Goal: Information Seeking & Learning: Check status

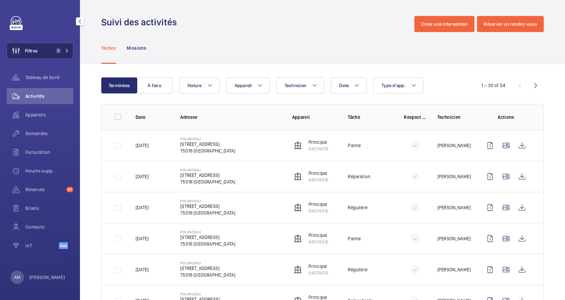
click at [58, 48] on button "Filtres 1" at bounding box center [40, 51] width 67 height 16
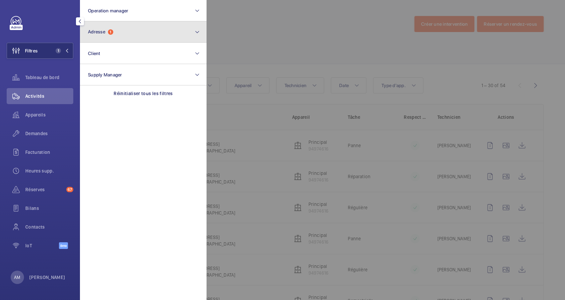
click at [118, 31] on button "Adresse 1" at bounding box center [143, 31] width 127 height 21
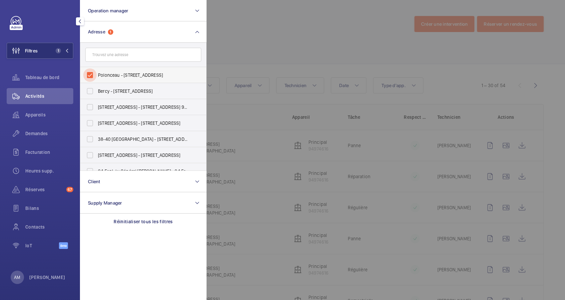
click at [89, 74] on input "Polonceau - 32 Rue Polonceau, PARIS 75018" at bounding box center [89, 74] width 13 height 13
checkbox input "false"
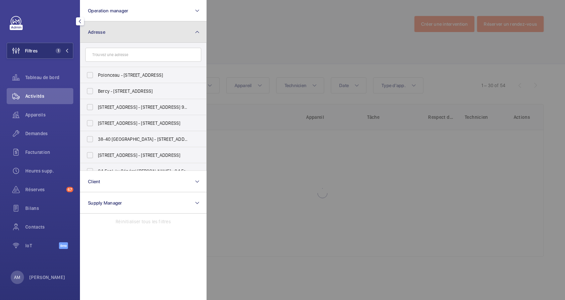
click at [139, 33] on button "Adresse" at bounding box center [143, 31] width 127 height 21
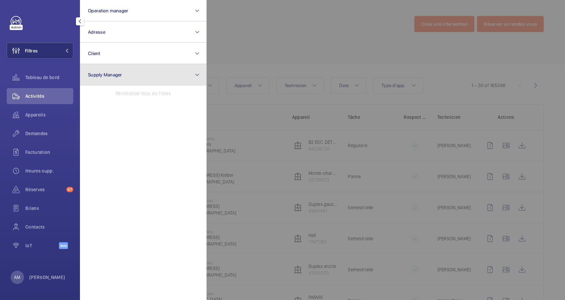
click at [140, 78] on button "Supply Manager" at bounding box center [143, 74] width 127 height 21
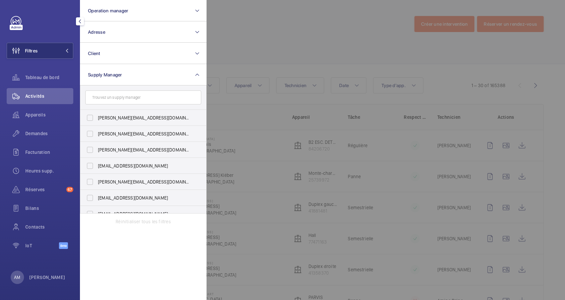
click at [137, 95] on input "text" at bounding box center [143, 97] width 116 height 14
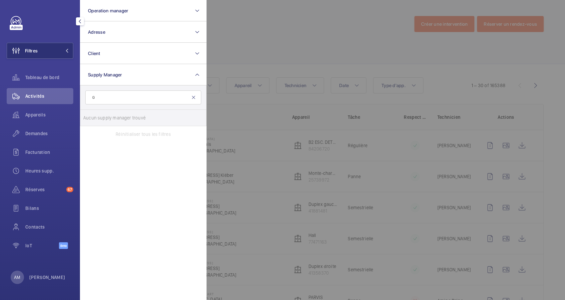
type input "G"
click at [193, 97] on mat-icon at bounding box center [193, 97] width 5 height 5
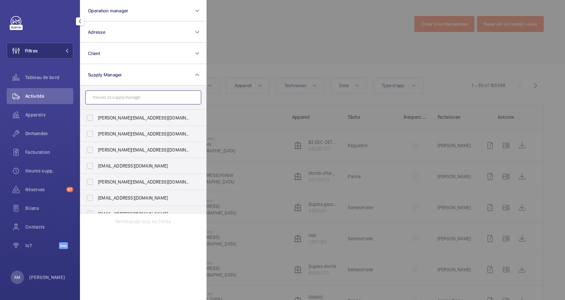
click at [134, 98] on input "text" at bounding box center [143, 97] width 116 height 14
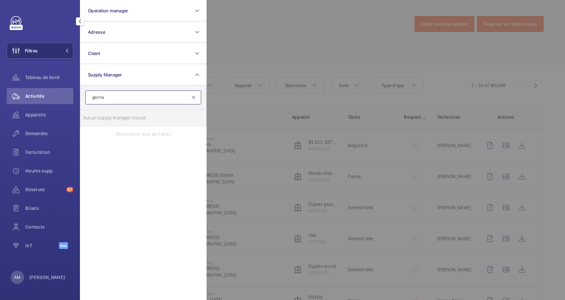
type input "gécina"
click at [193, 97] on mat-icon at bounding box center [193, 97] width 5 height 5
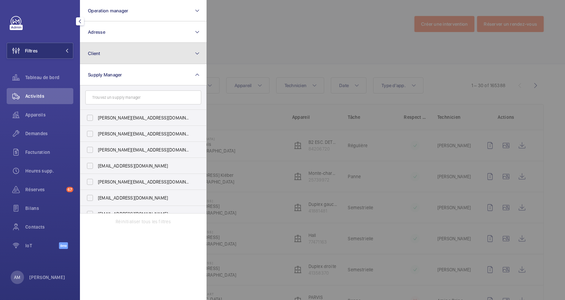
click at [195, 51] on mat-icon at bounding box center [197, 53] width 5 height 8
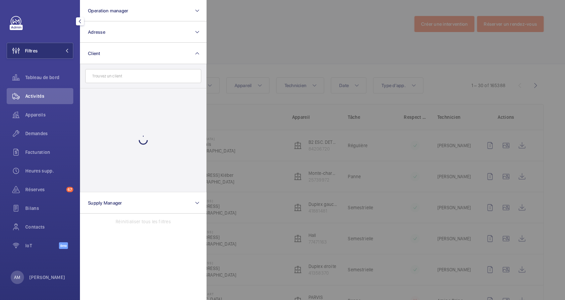
click at [152, 79] on input "text" at bounding box center [143, 76] width 116 height 14
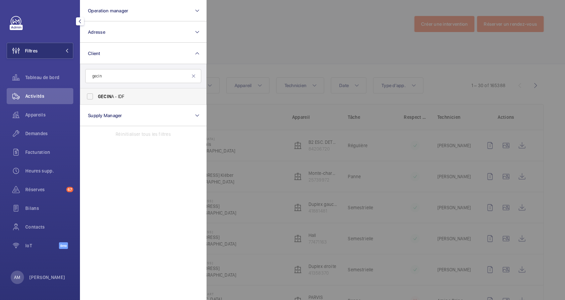
type input "gecin"
click at [140, 98] on span "GECIN A - IDF" at bounding box center [144, 96] width 92 height 7
click at [97, 98] on input "GECIN A - IDF" at bounding box center [89, 96] width 13 height 13
checkbox input "true"
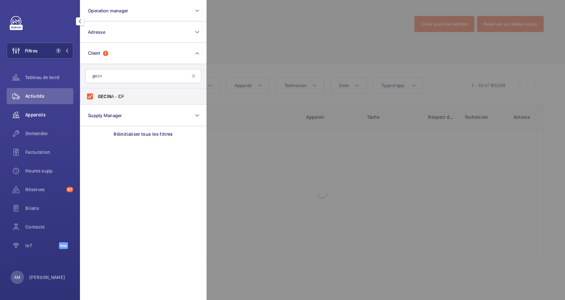
click at [32, 116] on span "Appareils" at bounding box center [49, 114] width 48 height 7
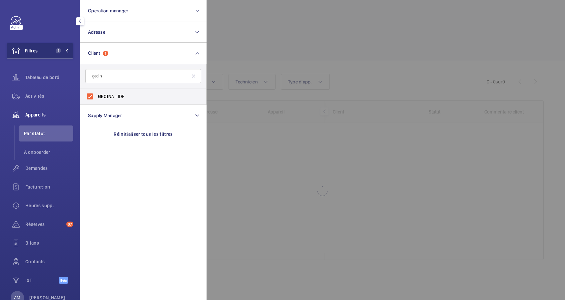
click at [270, 35] on div at bounding box center [489, 150] width 565 height 300
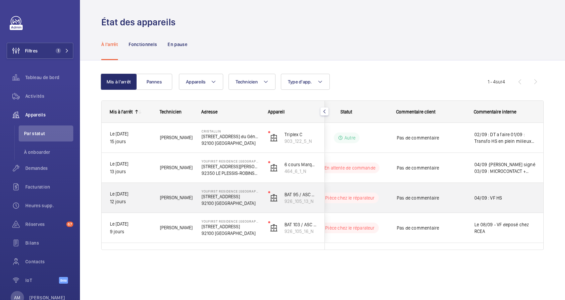
drag, startPoint x: 194, startPoint y: 198, endPoint x: 234, endPoint y: 196, distance: 39.7
click at [234, 196] on div "Le 04/09/2025 12 jours Jamal H. YouFirst Residence Boulogne Sèvres 105 Rue de S…" at bounding box center [213, 198] width 223 height 30
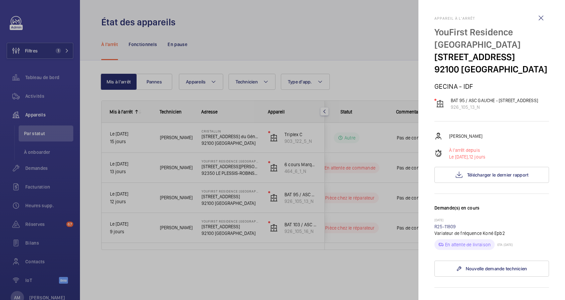
drag, startPoint x: 436, startPoint y: 55, endPoint x: 509, endPoint y: 53, distance: 73.0
click at [509, 53] on p "[STREET_ADDRESS]" at bounding box center [492, 57] width 115 height 12
drag, startPoint x: 509, startPoint y: 53, endPoint x: 501, endPoint y: 54, distance: 7.4
copy p "[STREET_ADDRESS]"
click at [45, 51] on div at bounding box center [282, 150] width 565 height 300
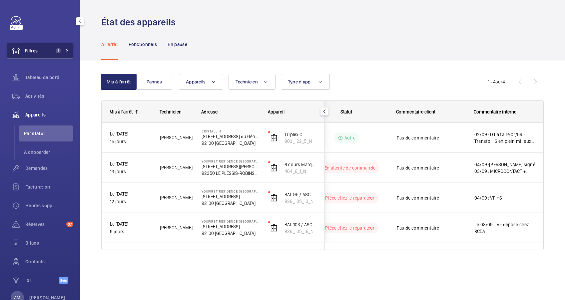
click at [66, 50] on mat-icon at bounding box center [67, 51] width 4 height 4
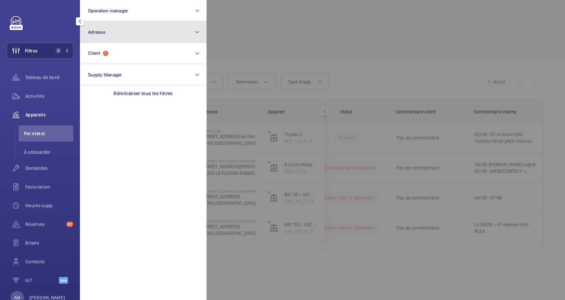
click at [106, 31] on button "Adresse" at bounding box center [143, 31] width 127 height 21
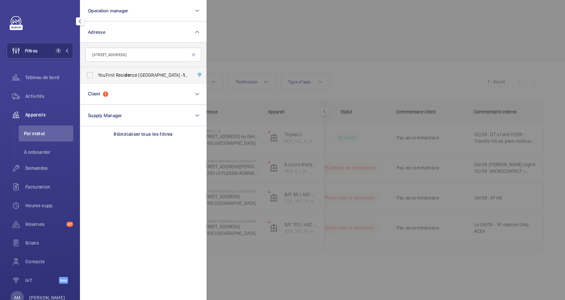
type input "[STREET_ADDRESS]"
click at [112, 69] on label "YouFirst Resi de nce Boulogne Sèvres - 105 Rue de Sevres , BOULOGNE-BILLANCOURT…" at bounding box center [138, 75] width 116 height 16
click at [97, 69] on input "YouFirst Resi de nce Boulogne Sèvres - 105 Rue de Sevres , BOULOGNE-BILLANCOURT…" at bounding box center [89, 74] width 13 height 13
checkbox input "true"
drag, startPoint x: 30, startPoint y: 95, endPoint x: 179, endPoint y: 51, distance: 154.9
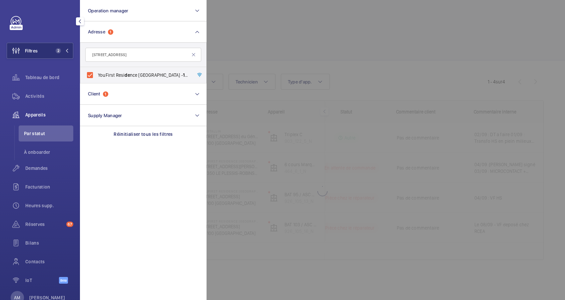
click at [31, 95] on span "Activités" at bounding box center [49, 96] width 48 height 7
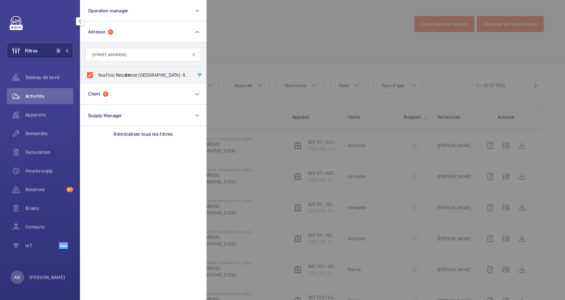
click at [227, 37] on div at bounding box center [489, 150] width 565 height 300
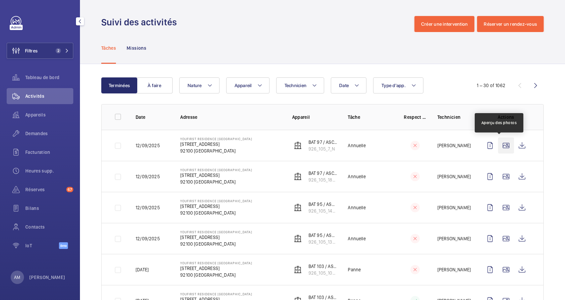
click at [501, 144] on wm-front-icon-button at bounding box center [506, 145] width 16 height 16
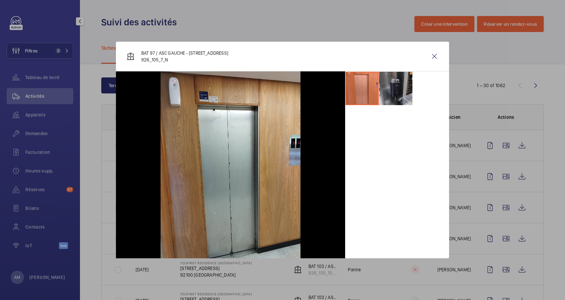
click at [391, 90] on li at bounding box center [395, 88] width 33 height 33
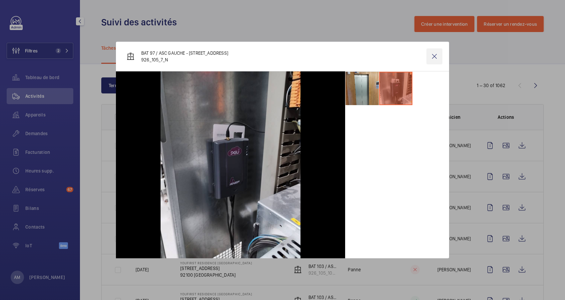
click at [436, 56] on wm-front-icon-button at bounding box center [435, 56] width 16 height 16
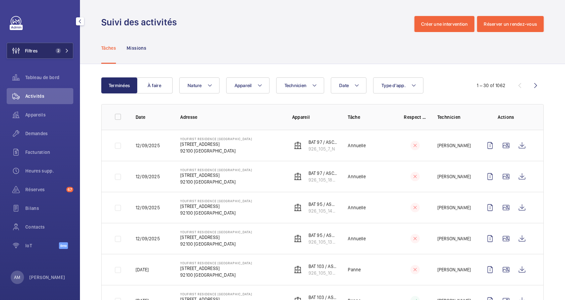
click at [42, 112] on span "Appareils" at bounding box center [49, 114] width 48 height 7
click at [56, 45] on button "Filtres 2" at bounding box center [40, 51] width 67 height 16
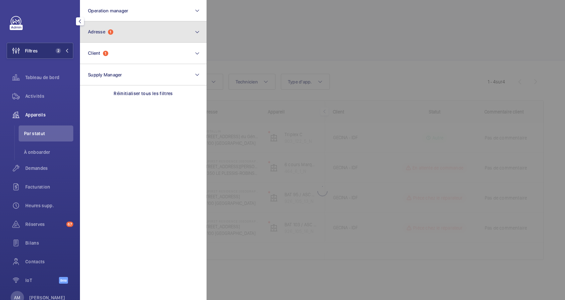
click at [163, 35] on button "Adresse 1" at bounding box center [143, 31] width 127 height 21
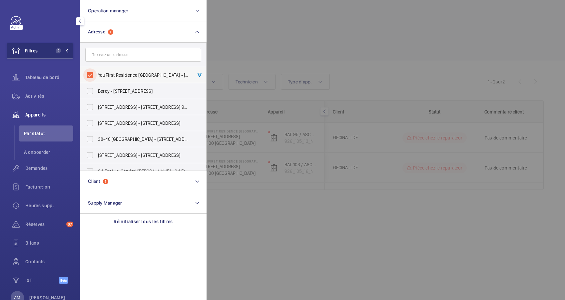
click at [93, 74] on input "YouFirst Residence Boulogne Sèvres - 105 Rue de Sevres, BOULOGNE-BILLANCOURT 92…" at bounding box center [89, 74] width 13 height 13
checkbox input "false"
click at [285, 37] on div at bounding box center [489, 150] width 565 height 300
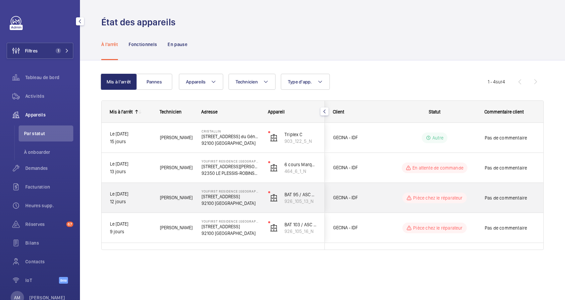
click at [258, 199] on p "[STREET_ADDRESS]" at bounding box center [231, 196] width 58 height 7
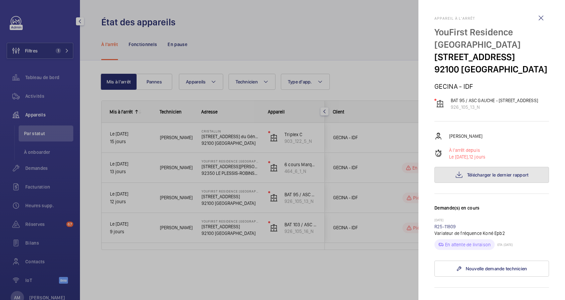
click at [483, 177] on span "Télécharger le dernier rapport" at bounding box center [498, 174] width 62 height 5
click at [383, 63] on div at bounding box center [282, 150] width 565 height 300
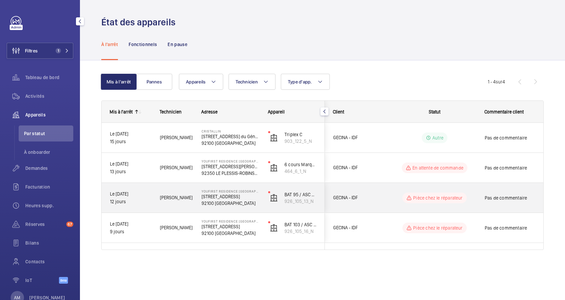
click at [233, 198] on p "[STREET_ADDRESS]" at bounding box center [231, 196] width 58 height 7
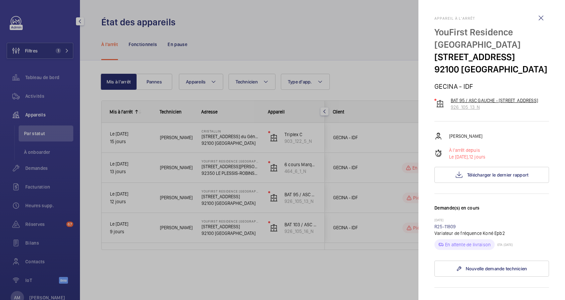
click at [475, 104] on p "BAT 95 / ASC GAUCHE - [STREET_ADDRESS]" at bounding box center [494, 100] width 87 height 7
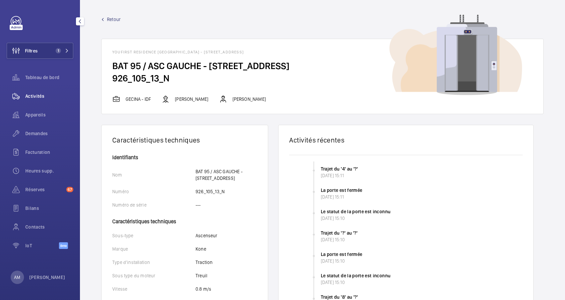
click at [39, 94] on span "Activités" at bounding box center [49, 96] width 48 height 7
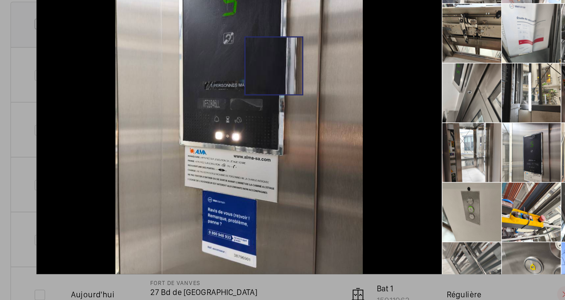
scroll to position [83, 0]
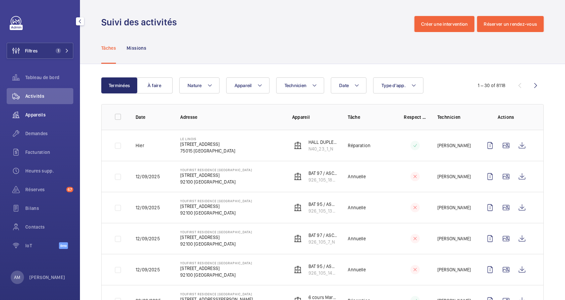
click at [32, 113] on span "Appareils" at bounding box center [49, 114] width 48 height 7
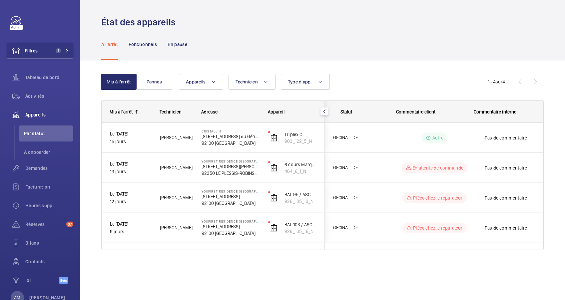
scroll to position [0, 88]
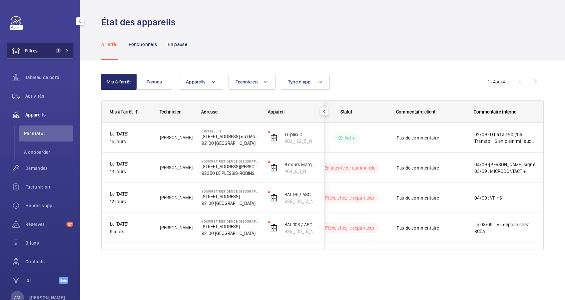
click at [61, 52] on span "1" at bounding box center [61, 50] width 16 height 5
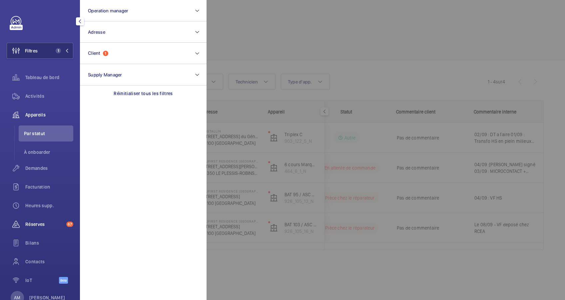
click at [40, 225] on span "Réserves" at bounding box center [44, 224] width 38 height 7
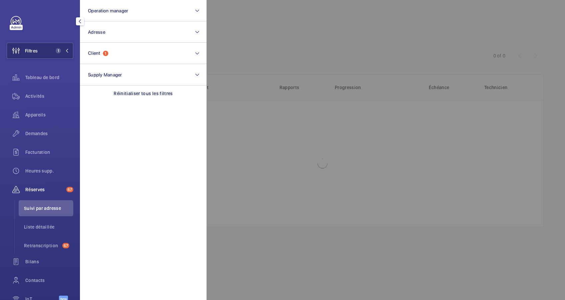
click at [353, 55] on div at bounding box center [489, 150] width 565 height 300
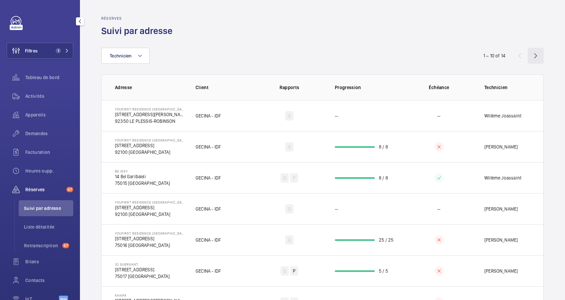
click at [528, 55] on wm-front-icon-button at bounding box center [536, 56] width 16 height 16
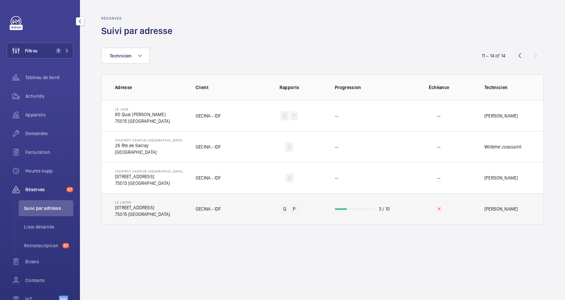
click at [369, 211] on td "3 / 10" at bounding box center [364, 208] width 80 height 31
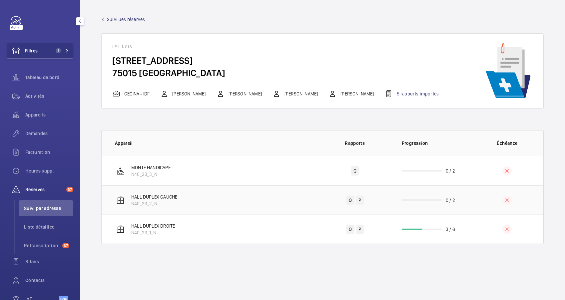
click at [427, 196] on td "0 / 2" at bounding box center [431, 199] width 80 height 29
